Goal: Navigation & Orientation: Find specific page/section

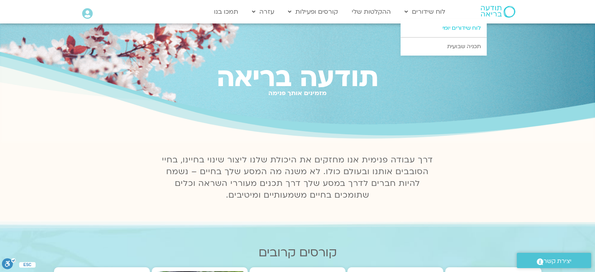
click at [441, 29] on link "לוח שידורים יומי" at bounding box center [443, 28] width 86 height 18
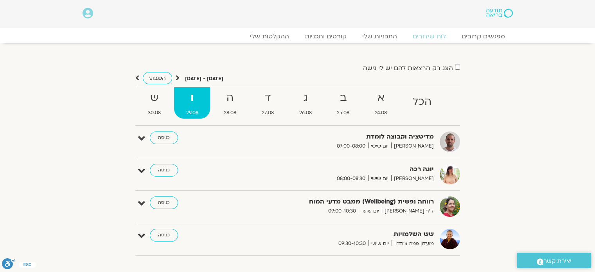
scroll to position [39, 0]
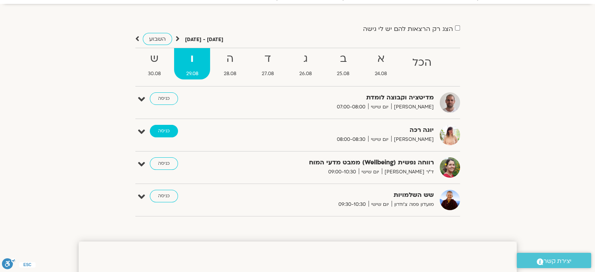
click at [163, 132] on link "כניסה" at bounding box center [164, 131] width 28 height 13
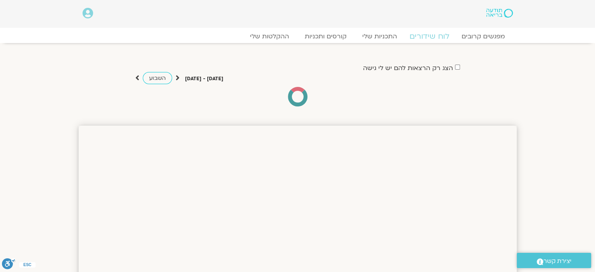
click at [432, 35] on link "לוח שידורים" at bounding box center [429, 36] width 59 height 9
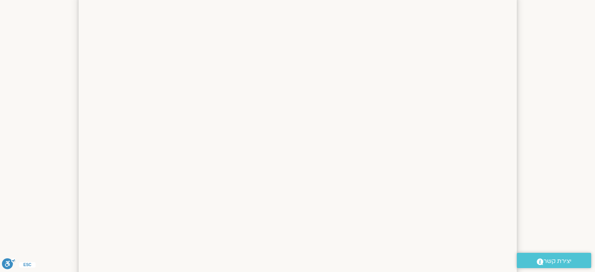
scroll to position [154, 0]
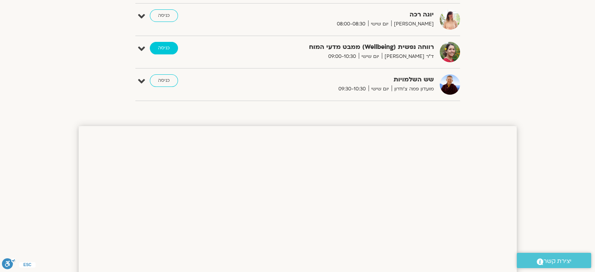
click at [167, 51] on link "כניסה" at bounding box center [164, 48] width 28 height 13
